Goal: Transaction & Acquisition: Purchase product/service

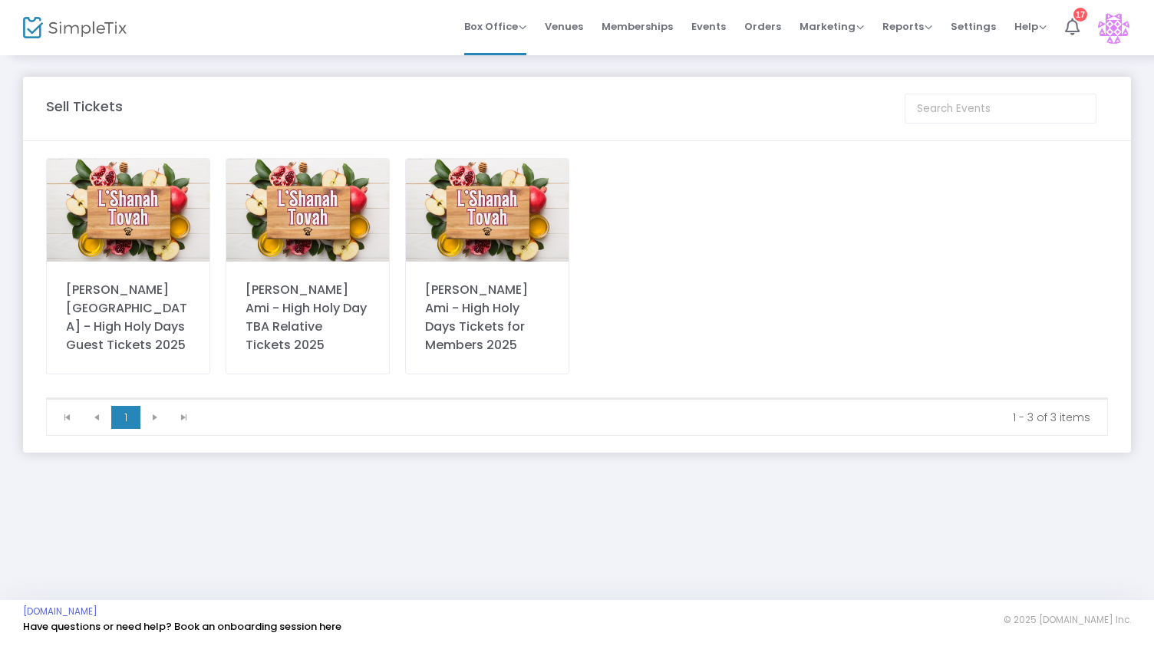
click at [437, 197] on img at bounding box center [487, 210] width 163 height 103
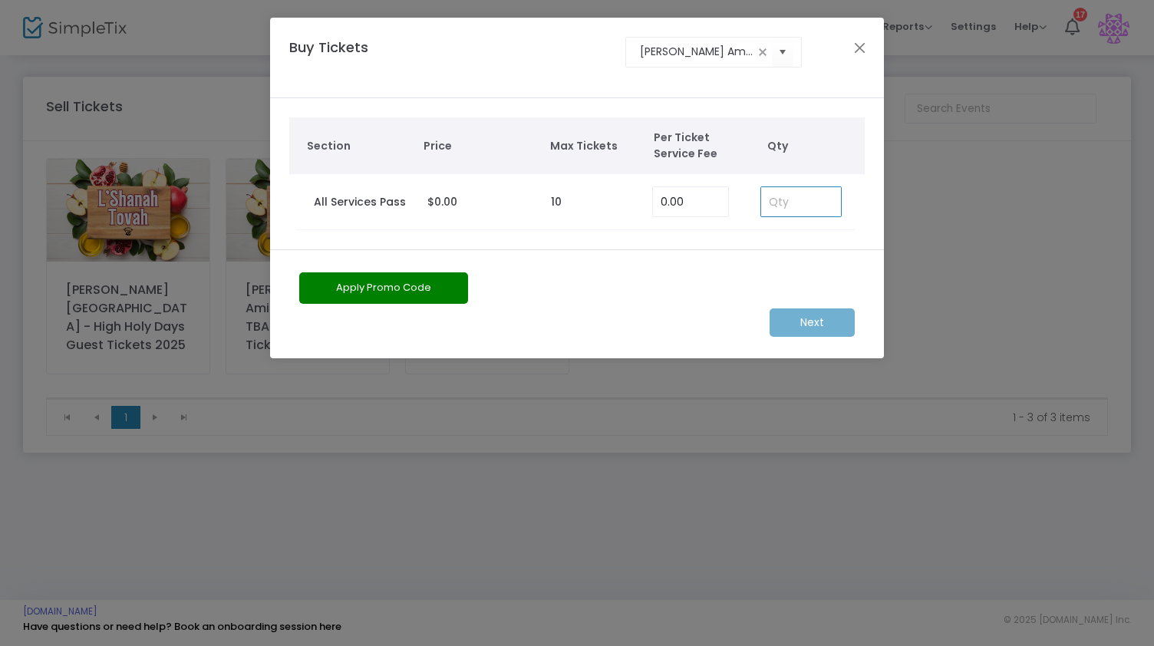
click at [769, 202] on input at bounding box center [801, 201] width 80 height 29
type input "1"
click at [821, 330] on m-button "Next" at bounding box center [812, 323] width 85 height 28
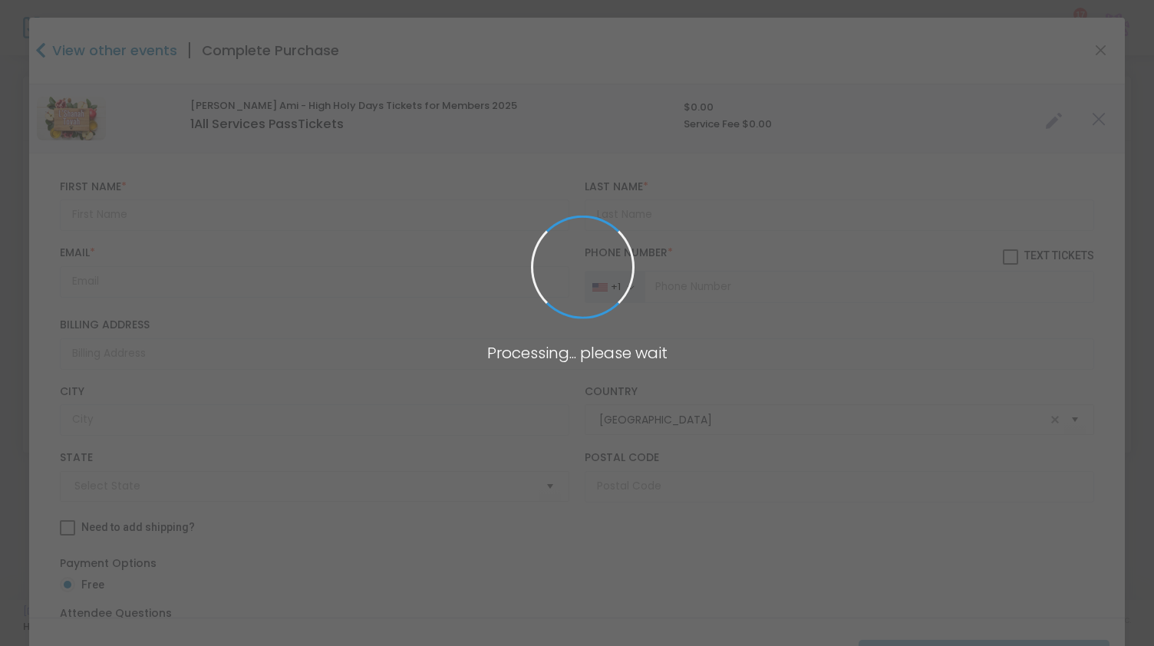
type input "[US_STATE]"
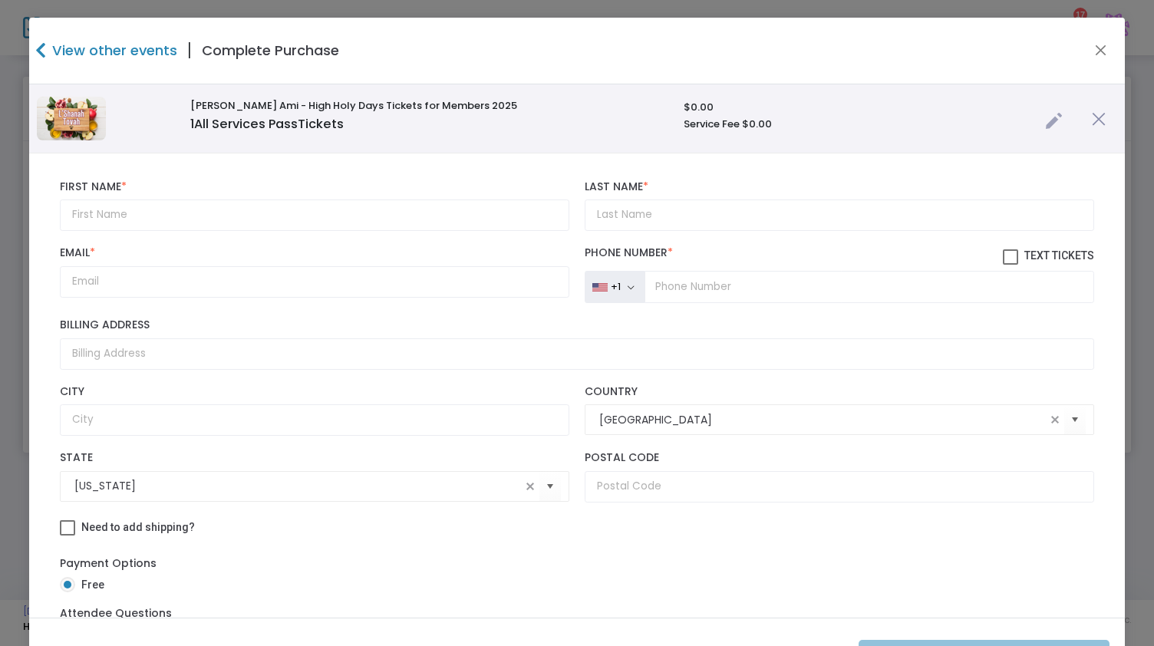
click at [250, 198] on div "First Name * First Name is required." at bounding box center [314, 205] width 525 height 51
click at [182, 224] on input "text" at bounding box center [315, 215] width 510 height 31
type input "[PERSON_NAME]"
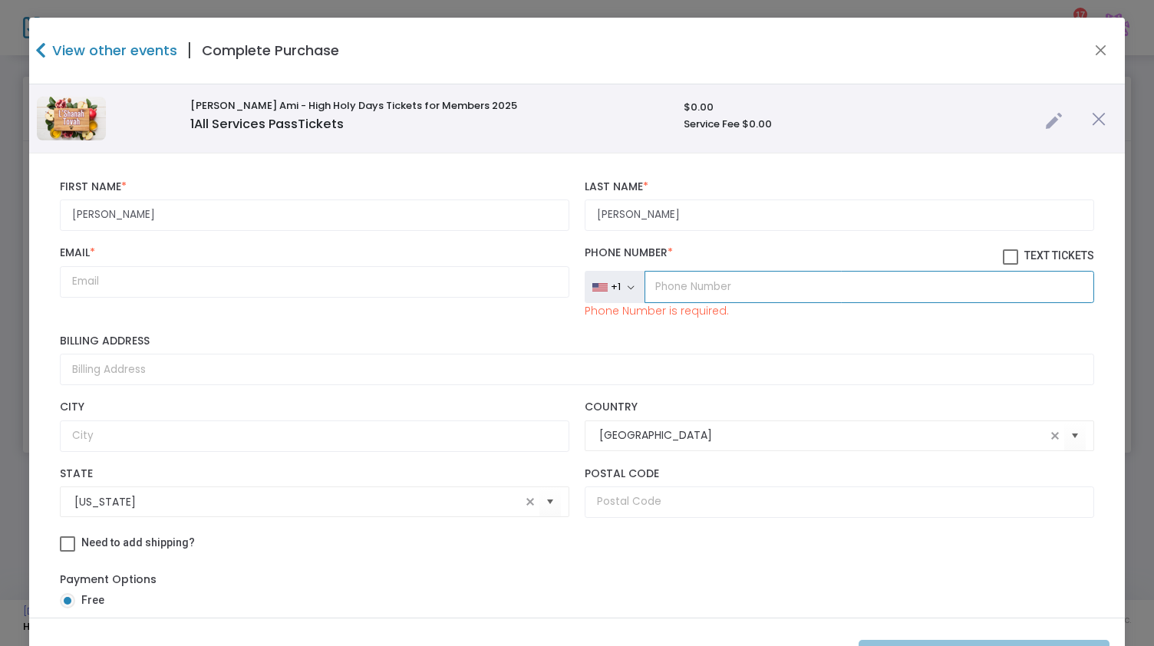
click at [689, 291] on input "tel" at bounding box center [870, 287] width 450 height 32
paste input "(201) 008"
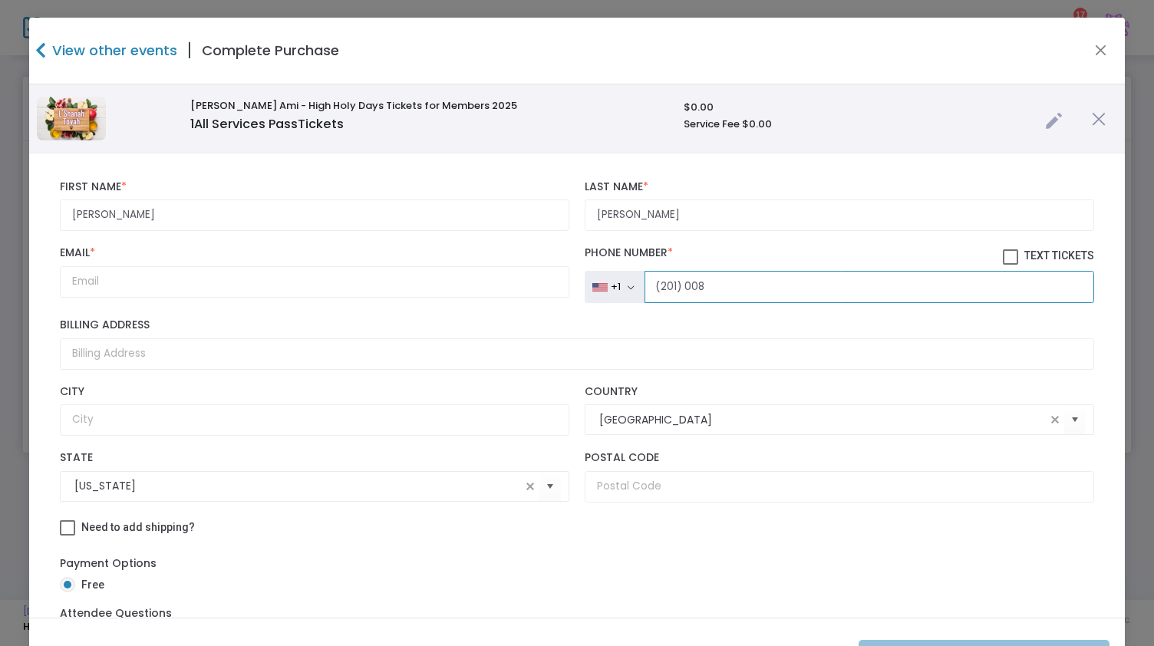
click at [691, 286] on input "(201) 008" at bounding box center [870, 287] width 450 height 32
paste input "40) 899-3155"
type input "[PHONE_NUMBER]"
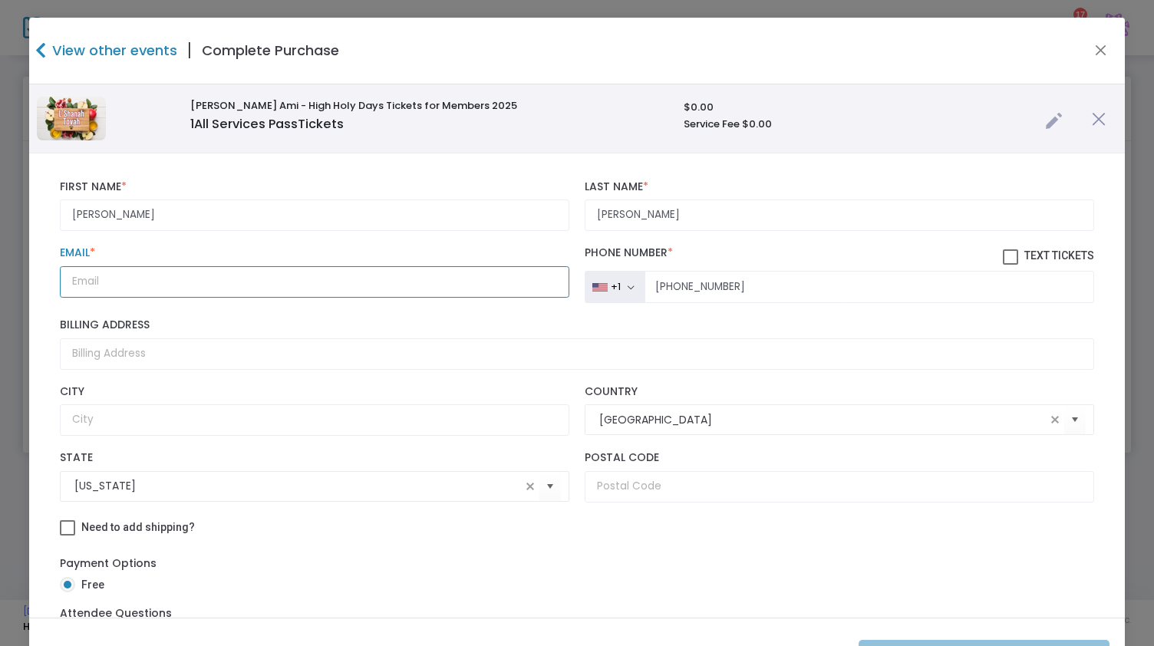
click at [390, 272] on input "Email *" at bounding box center [315, 281] width 510 height 31
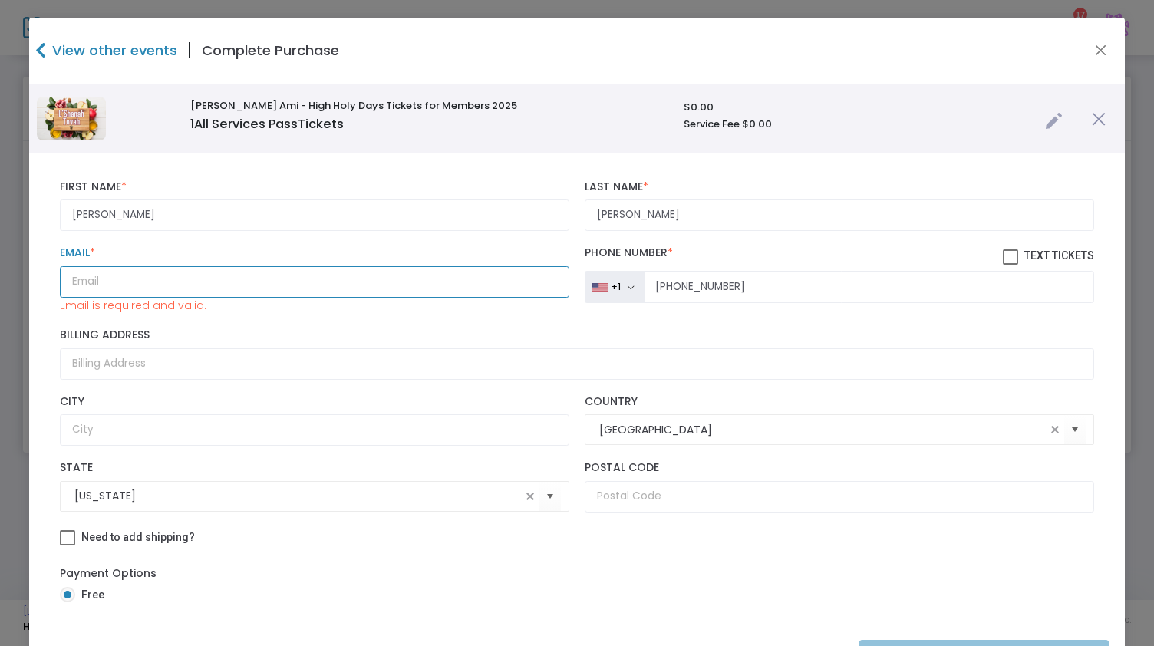
click at [430, 277] on input "Email *" at bounding box center [315, 281] width 510 height 31
paste input "[PERSON_NAME][EMAIL_ADDRESS][PERSON_NAME][DOMAIN_NAME]"
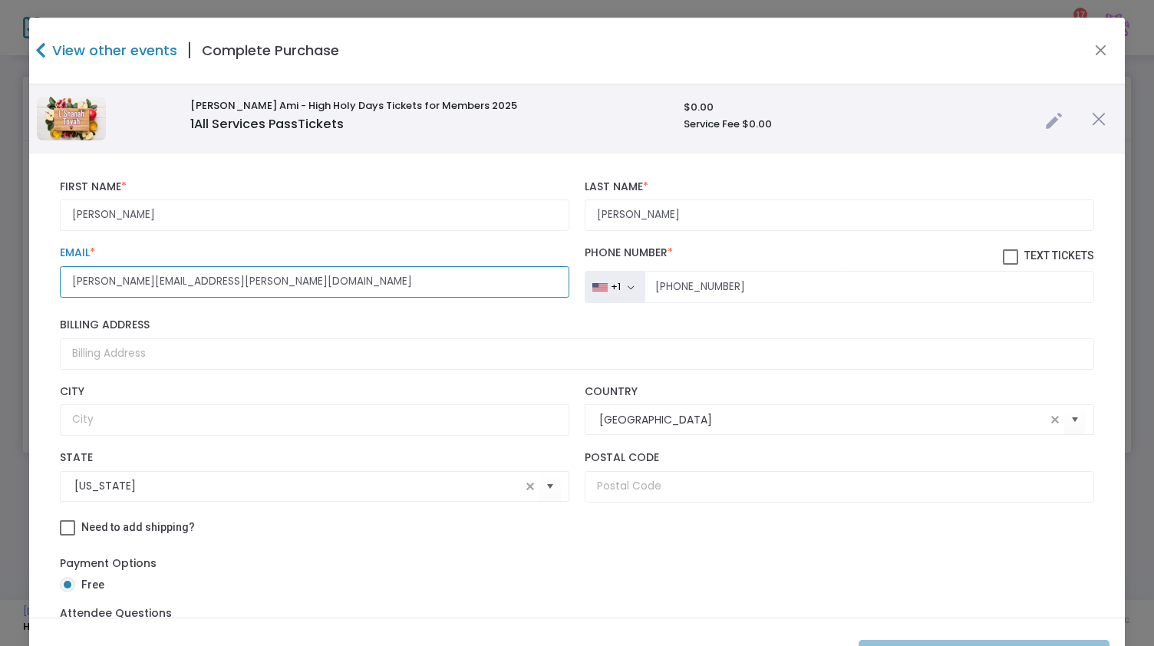
type input "[PERSON_NAME][EMAIL_ADDRESS][PERSON_NAME][DOMAIN_NAME]"
click at [339, 335] on div "Billing Address" at bounding box center [577, 344] width 1050 height 51
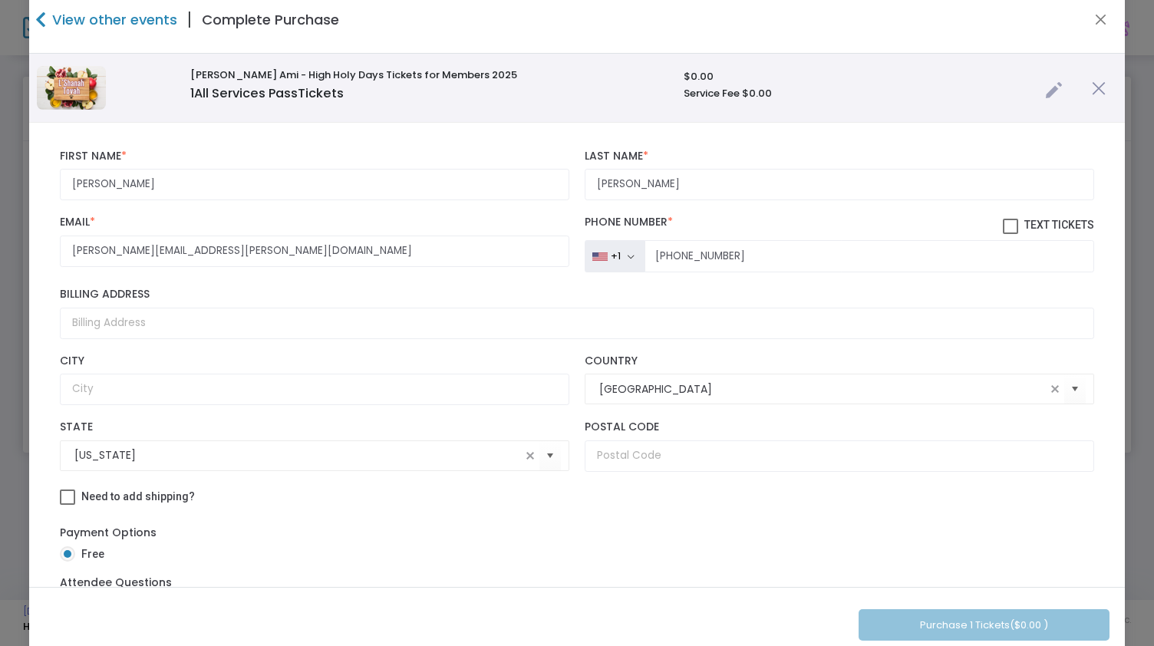
scroll to position [64, 0]
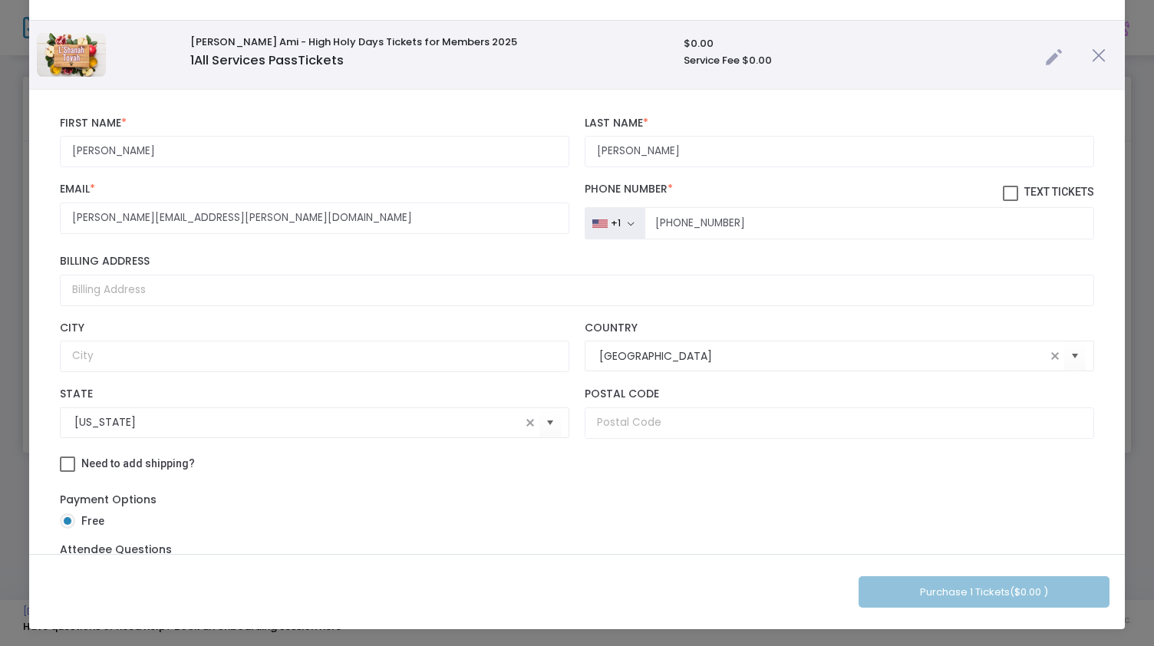
click at [408, 487] on div "Payment Options Free" at bounding box center [577, 513] width 1035 height 58
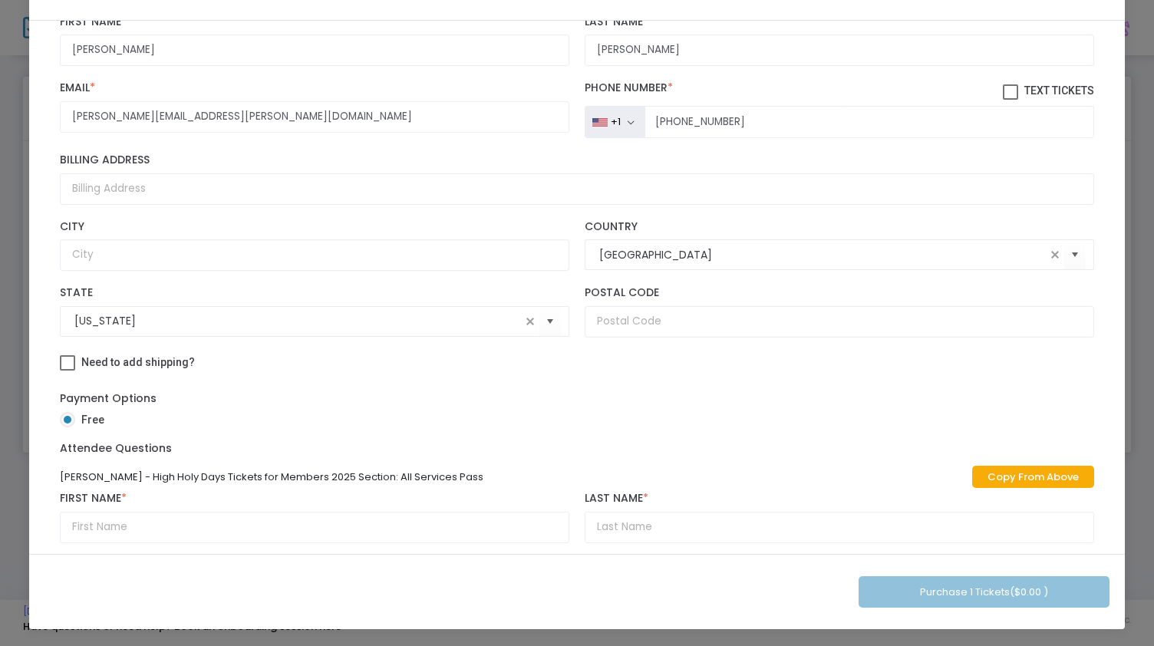
scroll to position [114, 0]
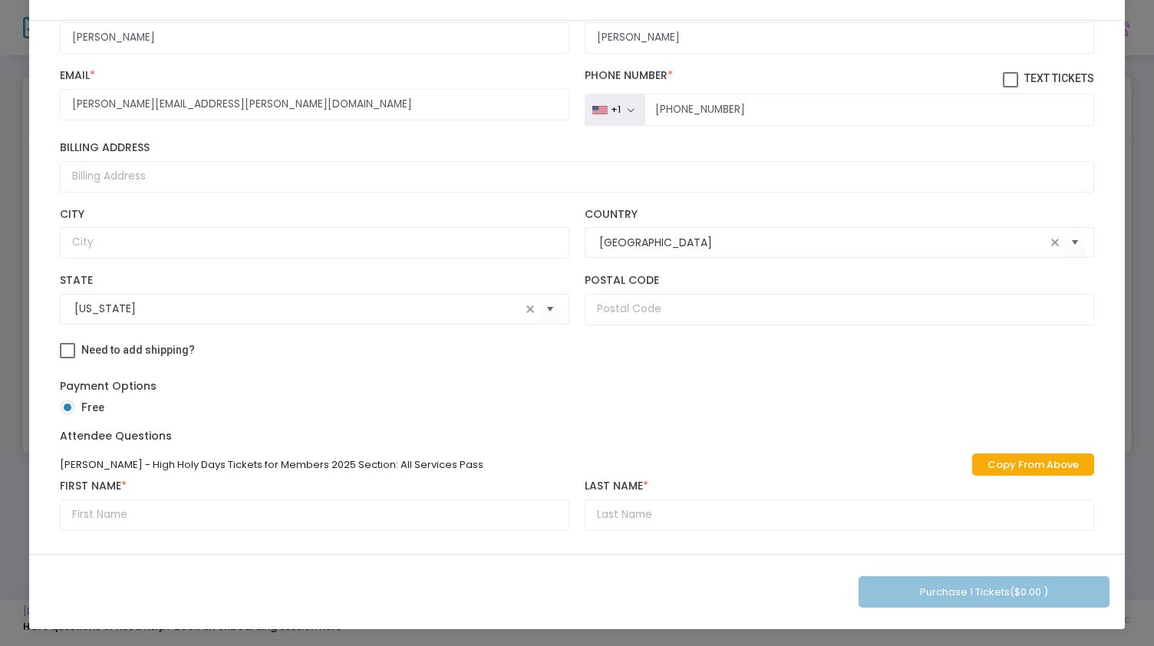
click at [1001, 454] on link "Copy From Above" at bounding box center [1033, 465] width 122 height 22
type input "[PERSON_NAME]"
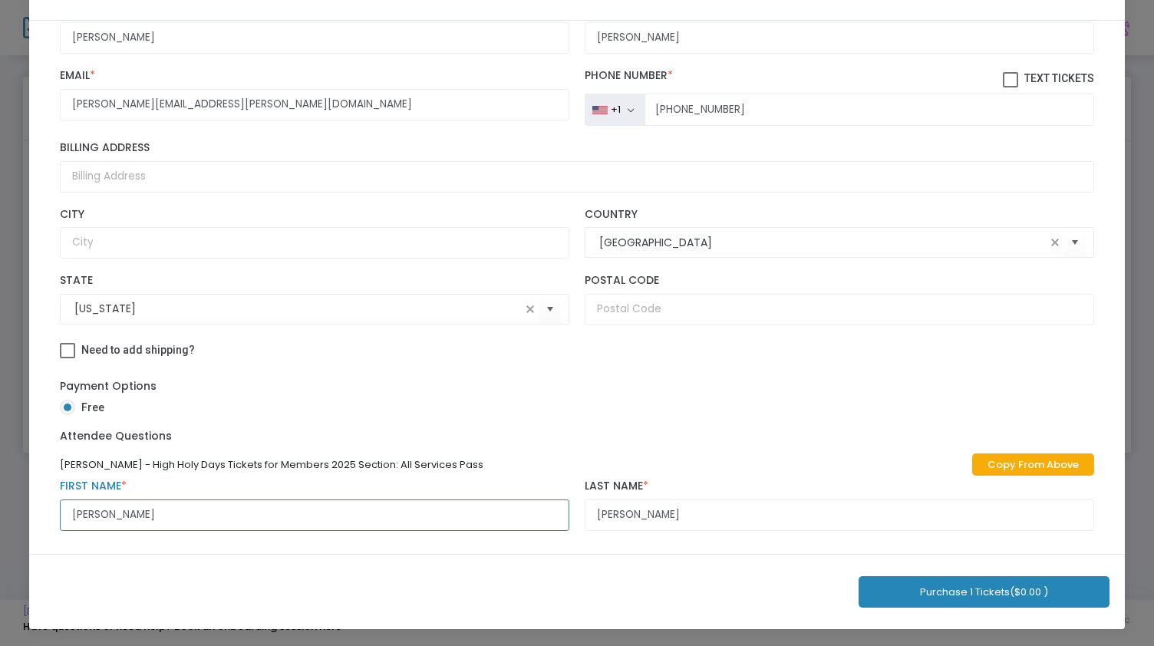
click at [198, 510] on input "[PERSON_NAME]" at bounding box center [315, 515] width 510 height 31
click at [206, 507] on input "[PERSON_NAME]" at bounding box center [315, 515] width 510 height 31
type input "E"
type input "[PERSON_NAME]"
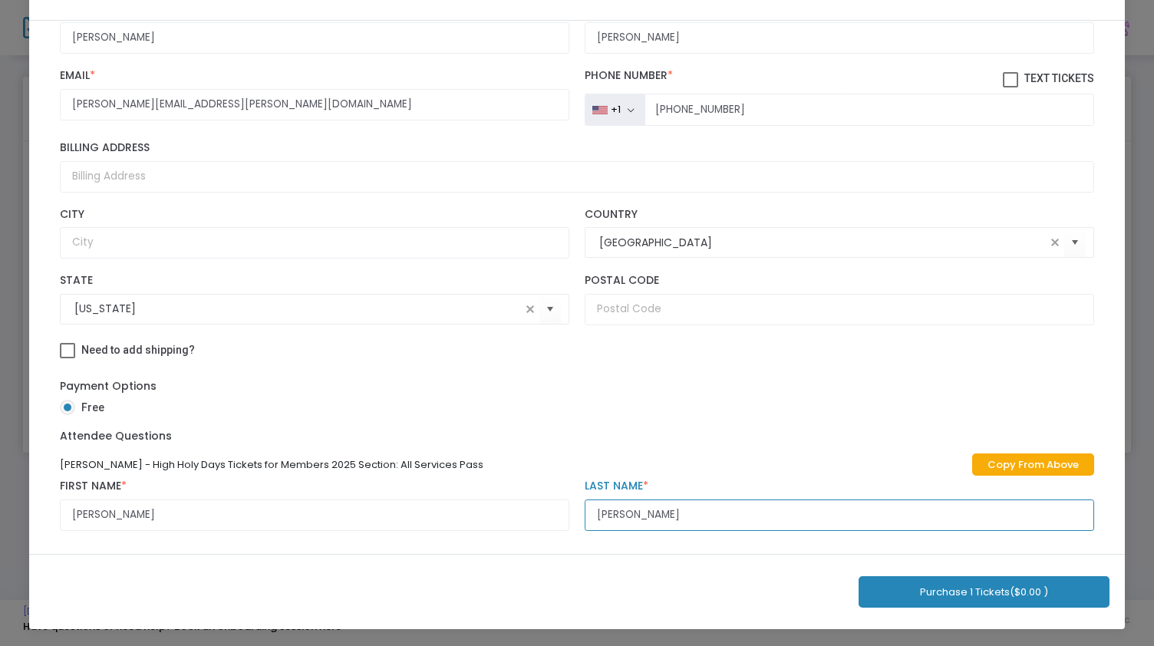
type input "[PERSON_NAME]"
click at [991, 590] on button "Purchase 1 Tickets ($0.00 )" at bounding box center [984, 591] width 251 height 31
